Goal: Information Seeking & Learning: Learn about a topic

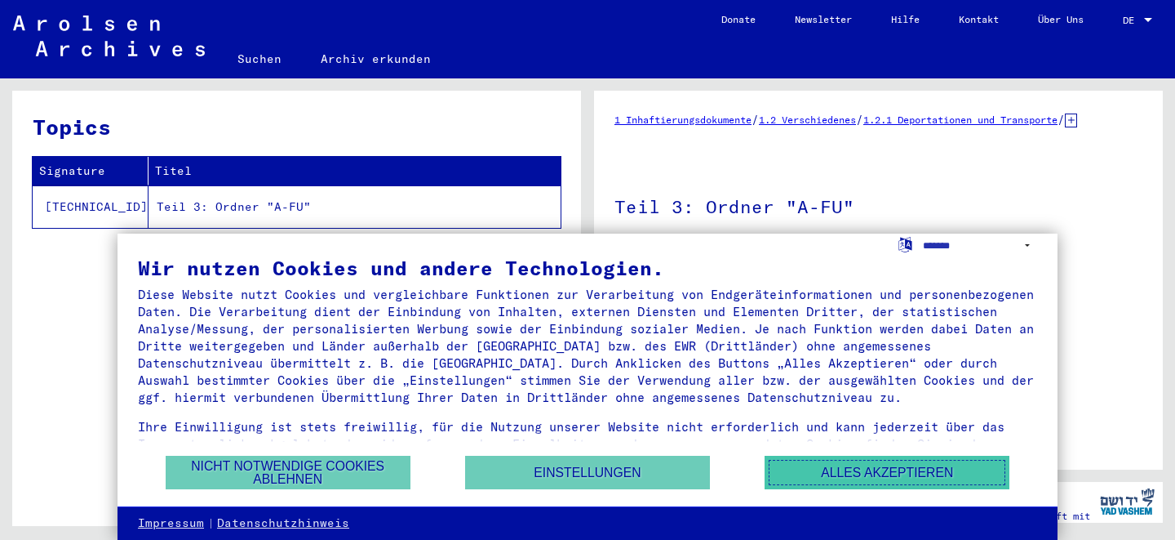
click at [845, 477] on button "Alles akzeptieren" at bounding box center [887, 471] width 245 height 33
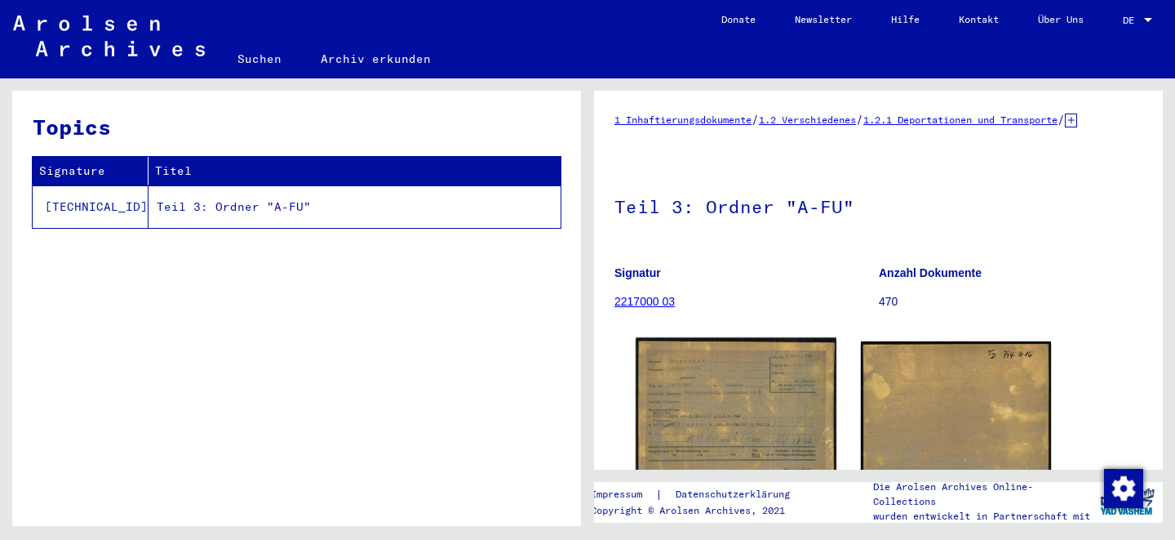
click at [784, 378] on img at bounding box center [736, 410] width 200 height 147
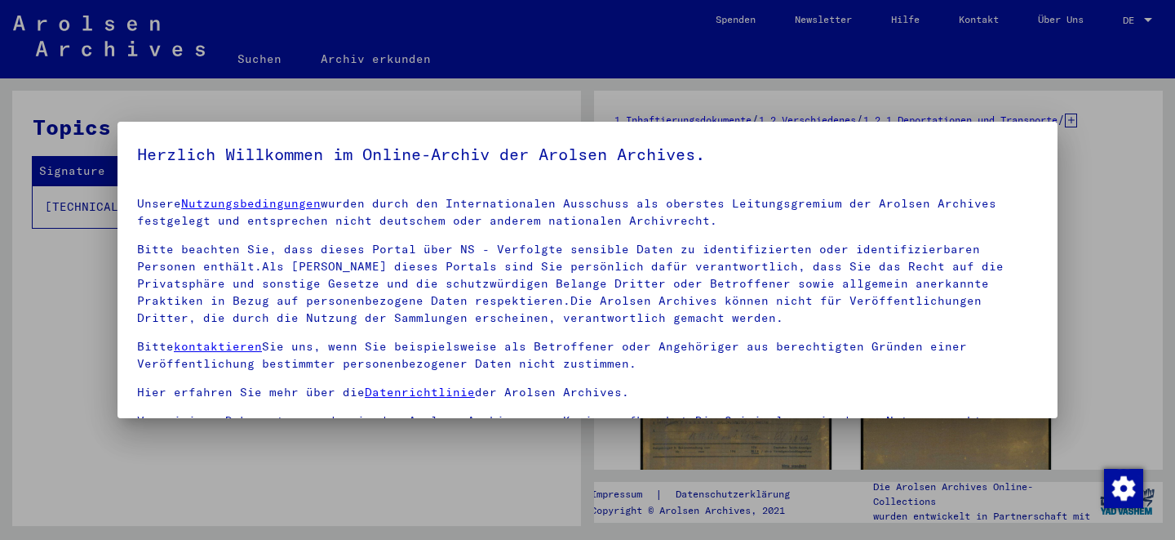
scroll to position [41, 0]
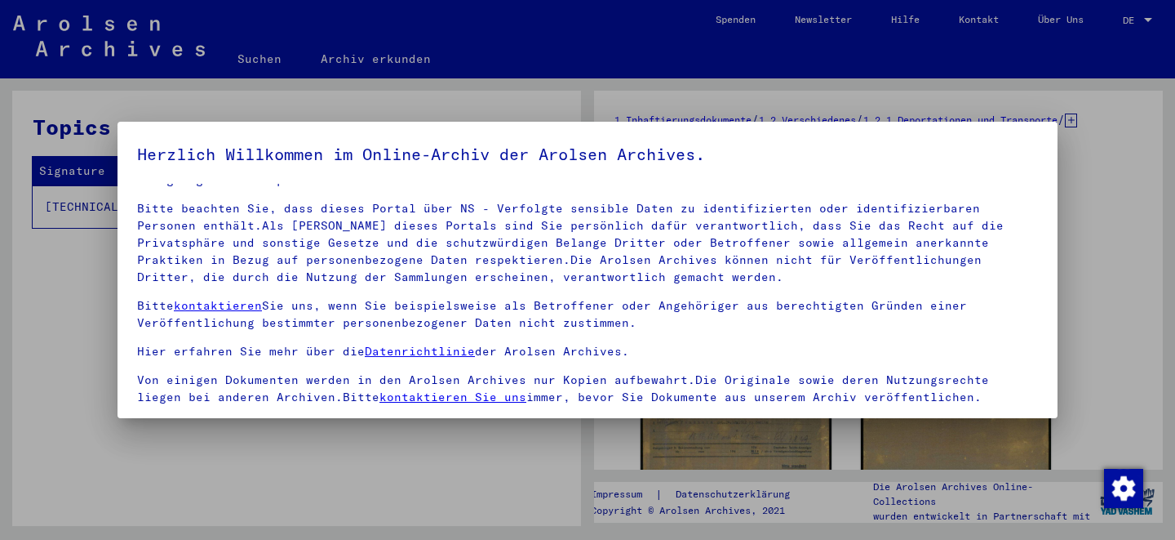
click at [1030, 264] on p "Bitte beachten Sie, dass dieses Portal über NS - Verfolgte sensible Daten zu id…" at bounding box center [587, 243] width 901 height 86
click at [1094, 260] on div at bounding box center [587, 270] width 1175 height 540
click at [1109, 269] on div at bounding box center [587, 270] width 1175 height 540
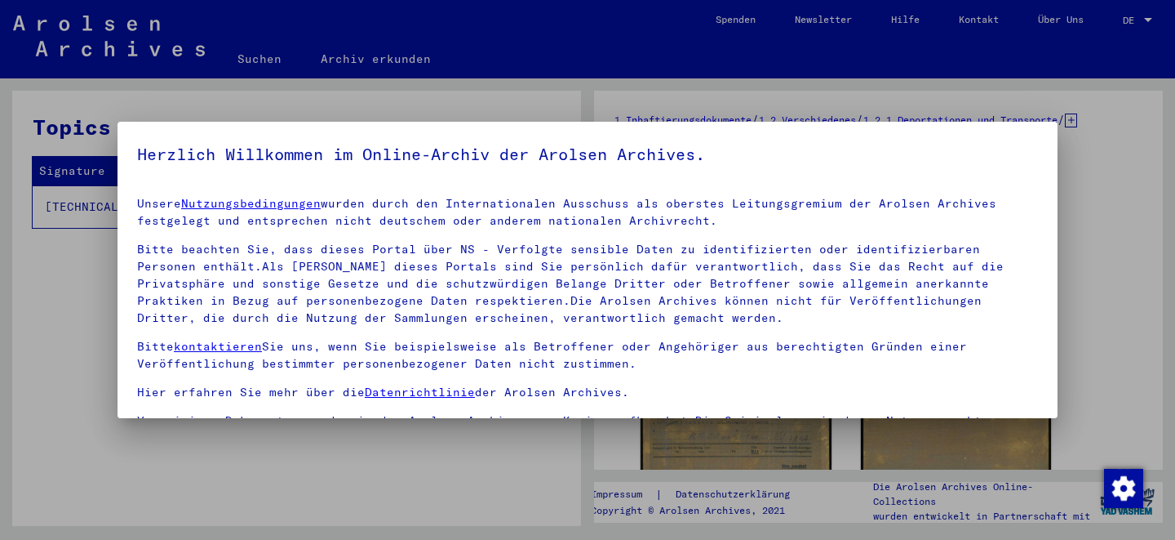
click at [1109, 269] on div at bounding box center [587, 270] width 1175 height 540
click at [531, 34] on div at bounding box center [587, 270] width 1175 height 540
click at [140, 437] on div at bounding box center [587, 270] width 1175 height 540
